Goal: Transaction & Acquisition: Download file/media

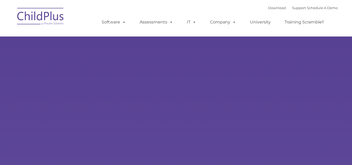
type input ""
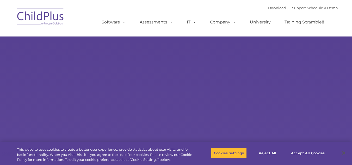
select select "MEDIUM"
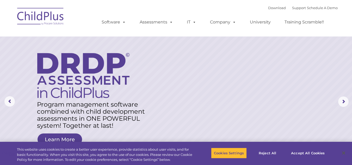
click at [59, 20] on img at bounding box center [41, 17] width 52 height 26
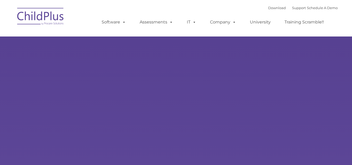
type input ""
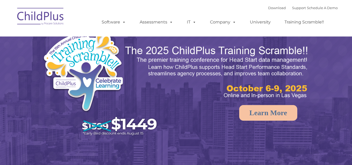
select select "MEDIUM"
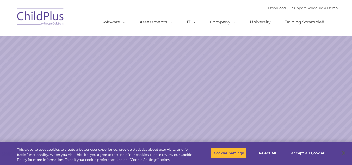
select select "MEDIUM"
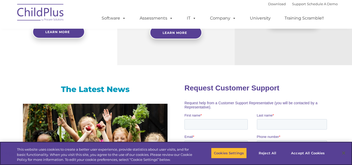
scroll to position [286, 0]
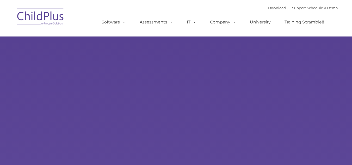
type input ""
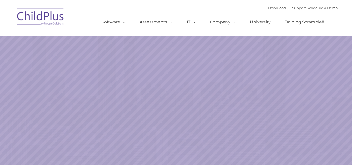
select select "MEDIUM"
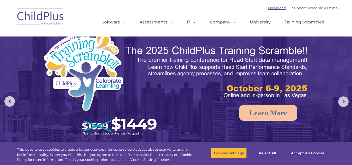
click at [271, 7] on link "Download" at bounding box center [277, 8] width 18 height 4
